Goal: Task Accomplishment & Management: Manage account settings

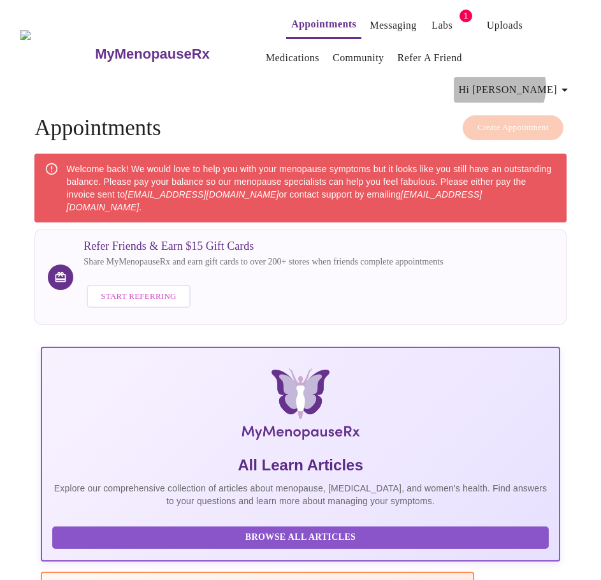
click at [558, 81] on span "Hi [PERSON_NAME]" at bounding box center [515, 90] width 113 height 18
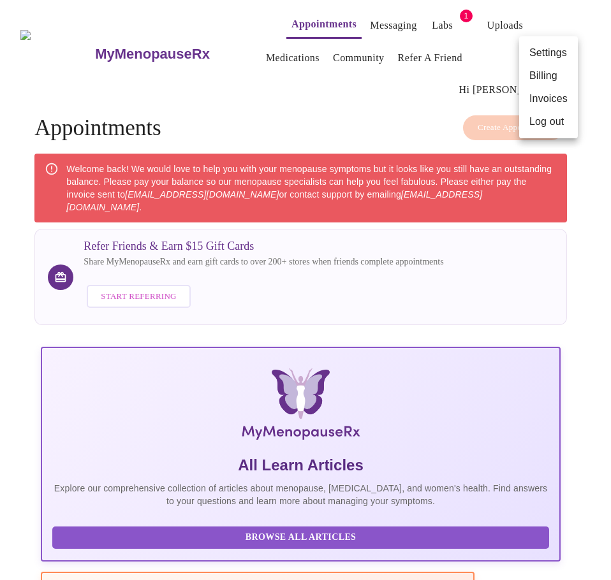
click at [540, 77] on li "Billing" at bounding box center [548, 75] width 59 height 23
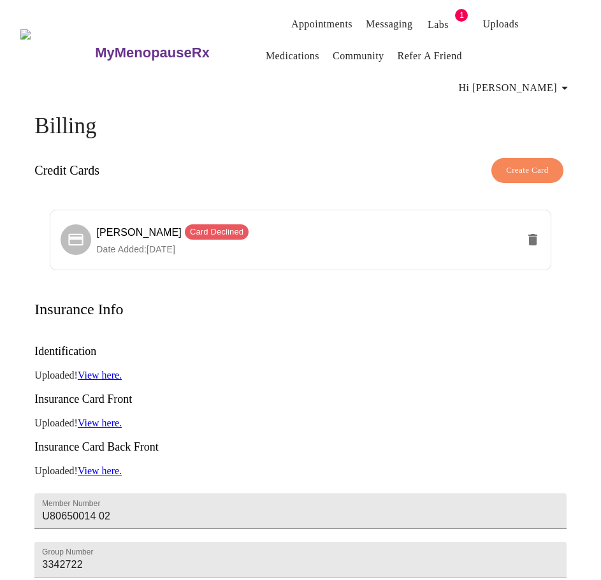
click at [541, 79] on span "Hi [PERSON_NAME]" at bounding box center [515, 88] width 113 height 18
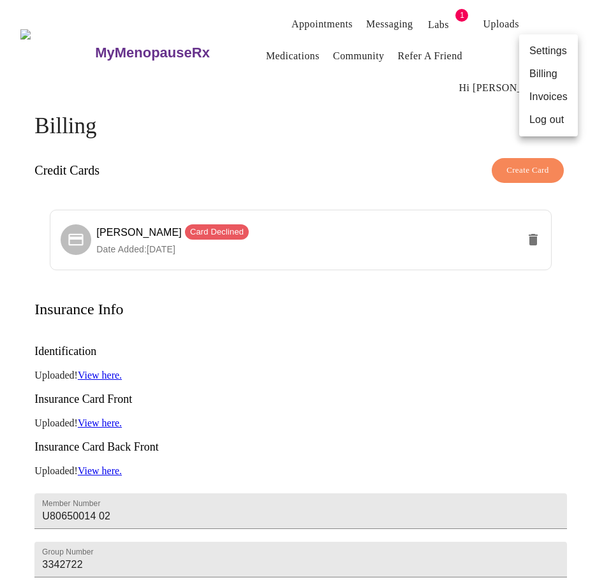
click at [532, 94] on li "Invoices" at bounding box center [548, 96] width 59 height 23
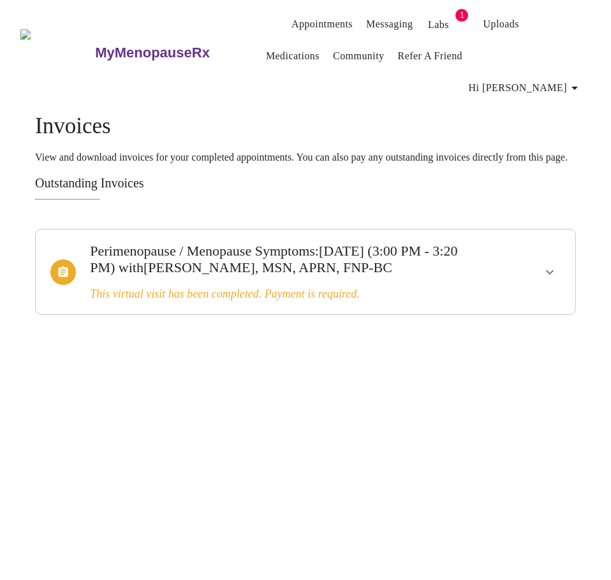
click at [549, 265] on icon "show more" at bounding box center [549, 272] width 15 height 15
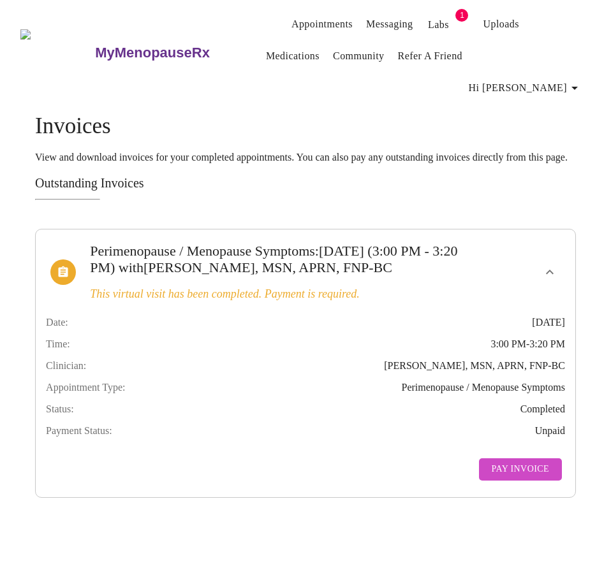
click at [539, 79] on span "Hi [PERSON_NAME]" at bounding box center [525, 88] width 113 height 18
click at [539, 121] on li "Log out" at bounding box center [558, 119] width 59 height 23
